Goal: Transaction & Acquisition: Purchase product/service

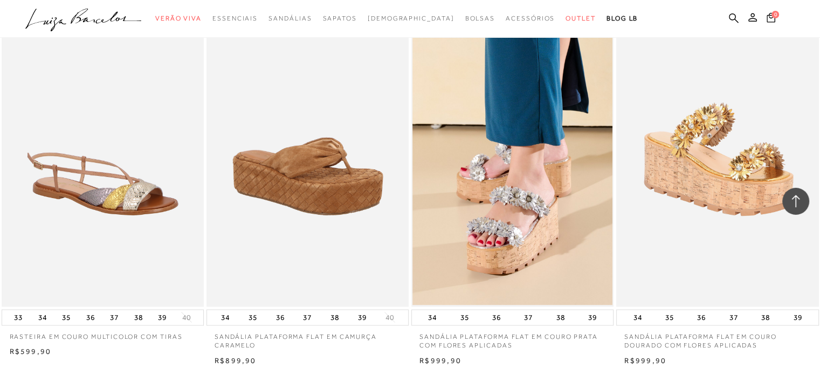
scroll to position [2103, 0]
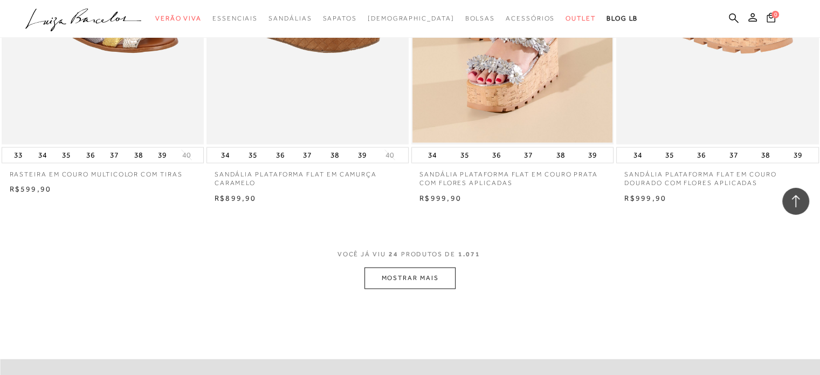
click at [402, 273] on button "MOSTRAR MAIS" at bounding box center [410, 278] width 91 height 21
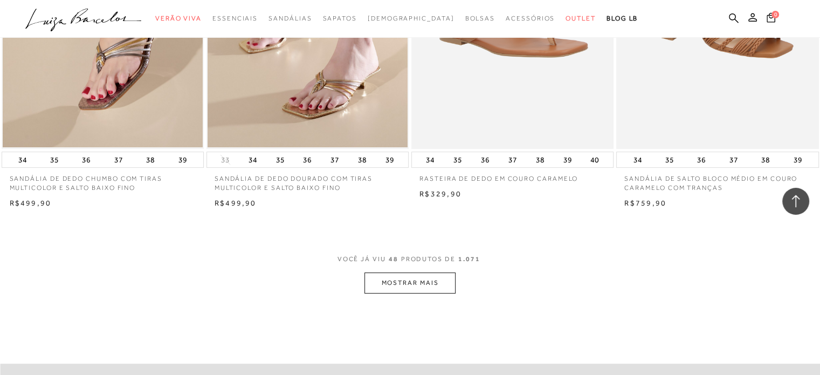
scroll to position [4369, 0]
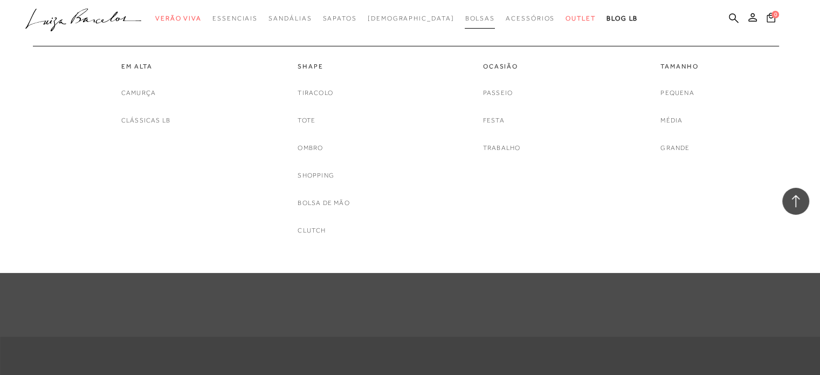
click at [465, 21] on span "Bolsas" at bounding box center [480, 19] width 30 height 8
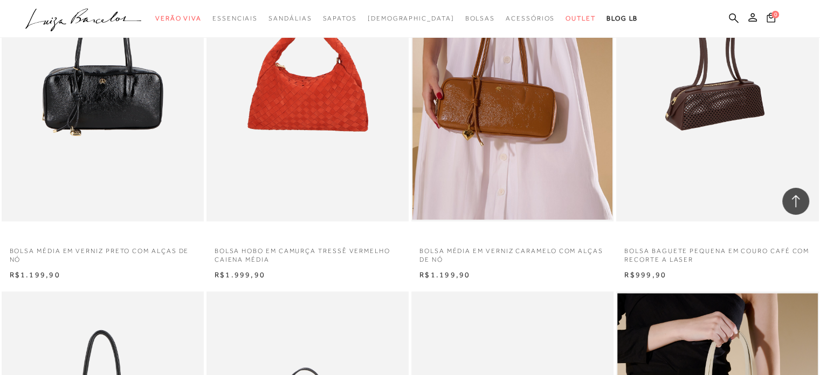
scroll to position [1456, 0]
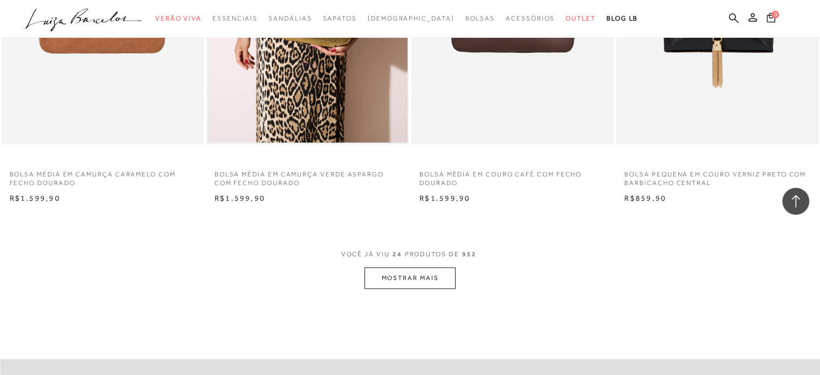
click at [415, 273] on button "MOSTRAR MAIS" at bounding box center [410, 278] width 91 height 21
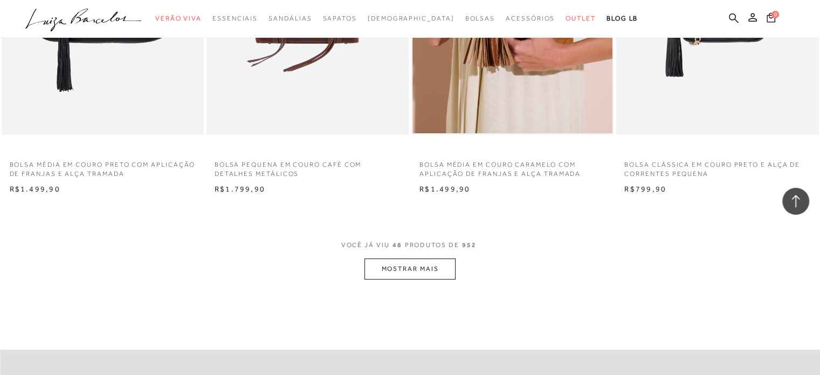
scroll to position [4422, 0]
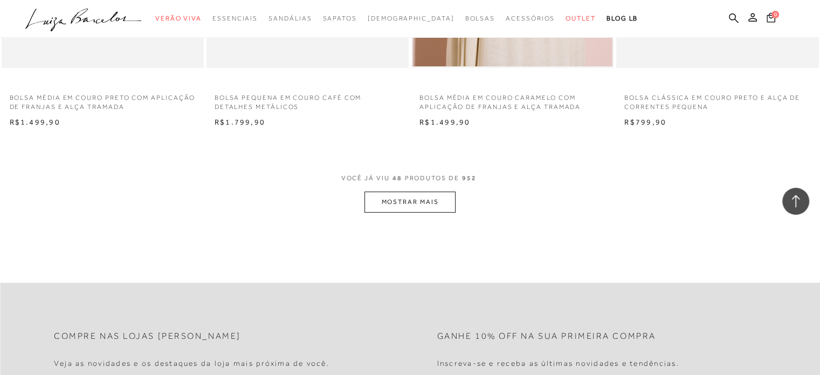
click at [445, 199] on button "MOSTRAR MAIS" at bounding box center [410, 201] width 91 height 21
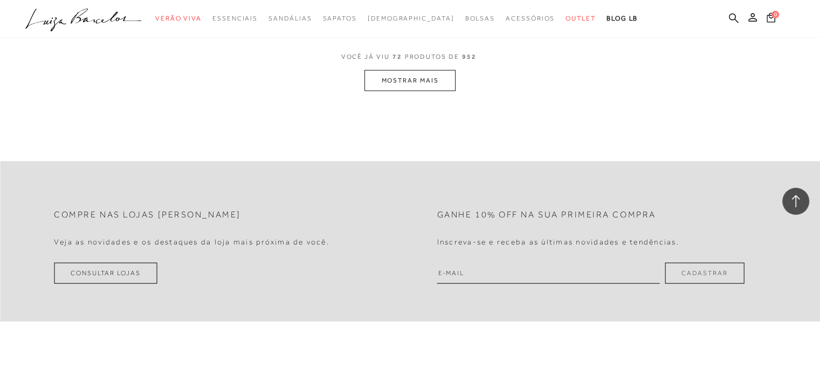
scroll to position [6688, 0]
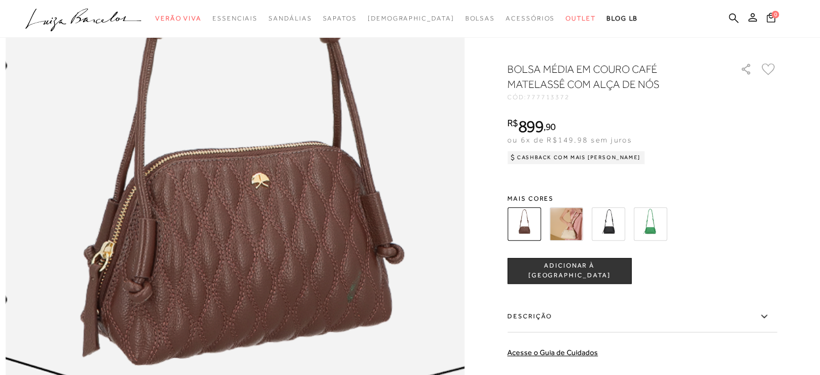
scroll to position [863, 0]
